Goal: Information Seeking & Learning: Check status

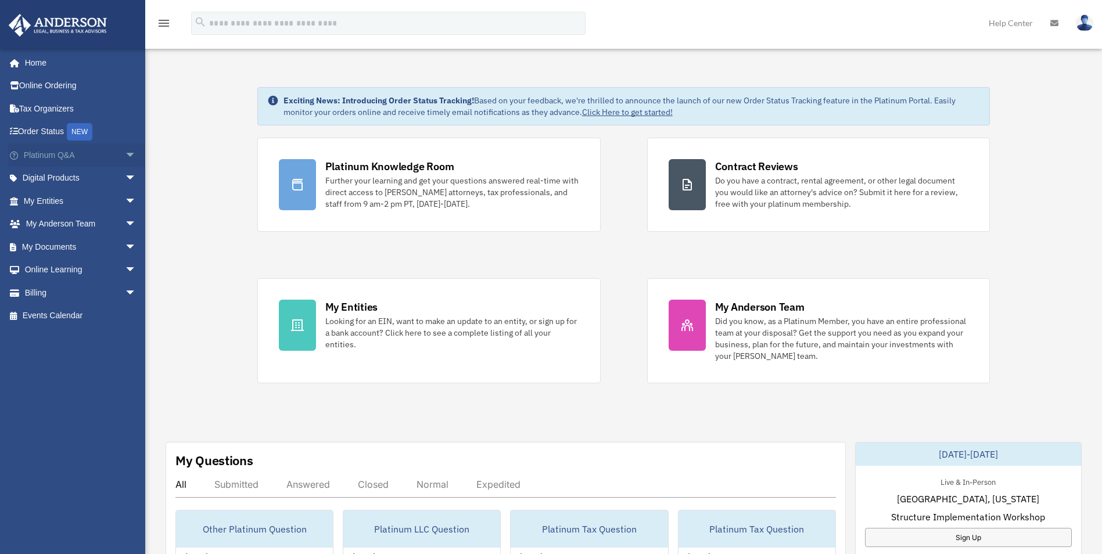
click at [125, 158] on span "arrow_drop_down" at bounding box center [136, 156] width 23 height 24
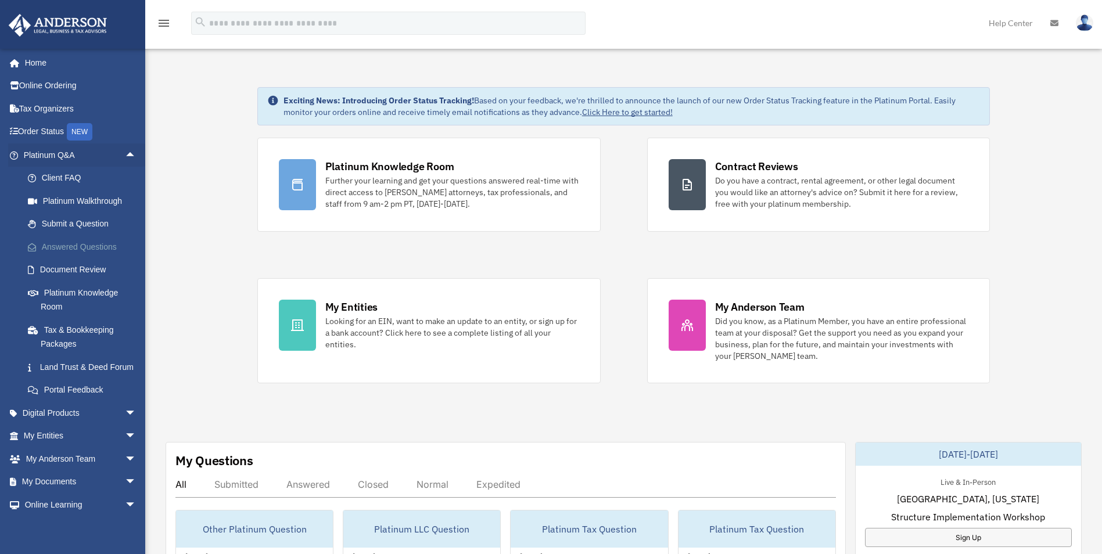
click at [92, 239] on link "Answered Questions" at bounding box center [85, 246] width 138 height 23
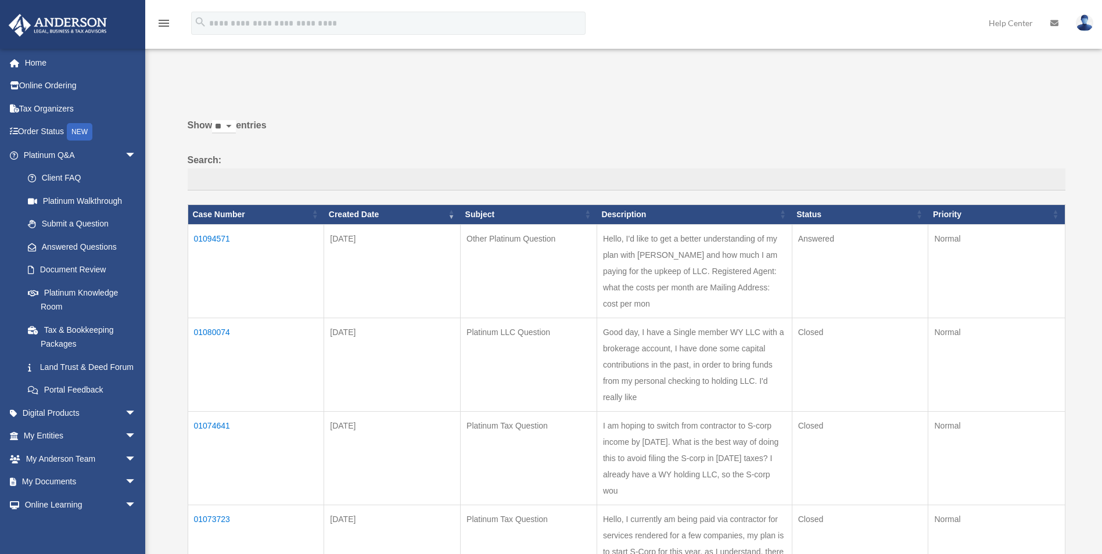
click at [203, 238] on td "01094571" at bounding box center [256, 271] width 137 height 94
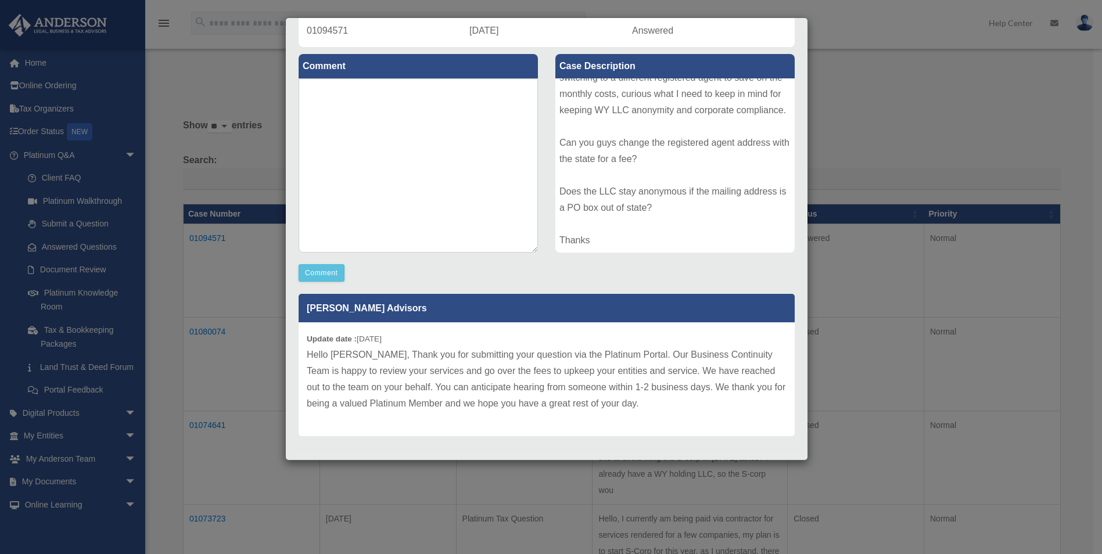
scroll to position [119, 0]
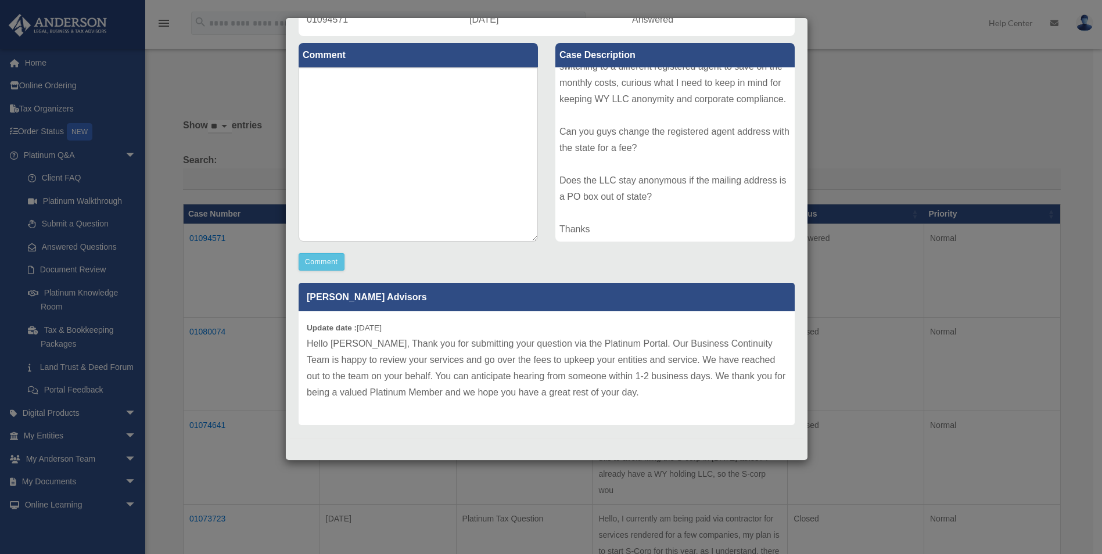
click at [876, 63] on div "Case Detail × Other Platinum Question Case Number 01094571 Created Date August …" at bounding box center [551, 277] width 1102 height 554
